Goal: Find specific page/section: Find specific page/section

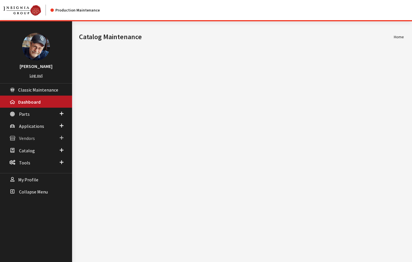
click at [28, 139] on span "Vendors" at bounding box center [27, 139] width 16 height 6
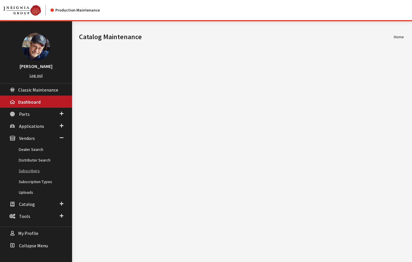
click at [28, 172] on link "Subscribers" at bounding box center [36, 171] width 72 height 11
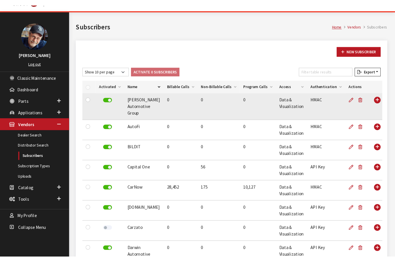
scroll to position [14, 0]
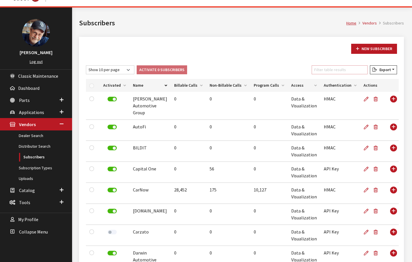
click at [320, 71] on input "Filter table results" at bounding box center [340, 69] width 56 height 9
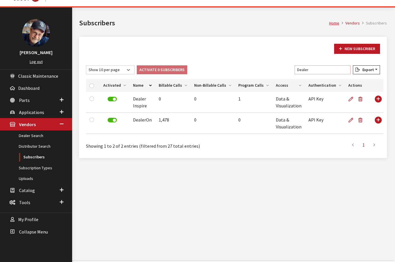
type input "Dealer"
